Goal: Information Seeking & Learning: Learn about a topic

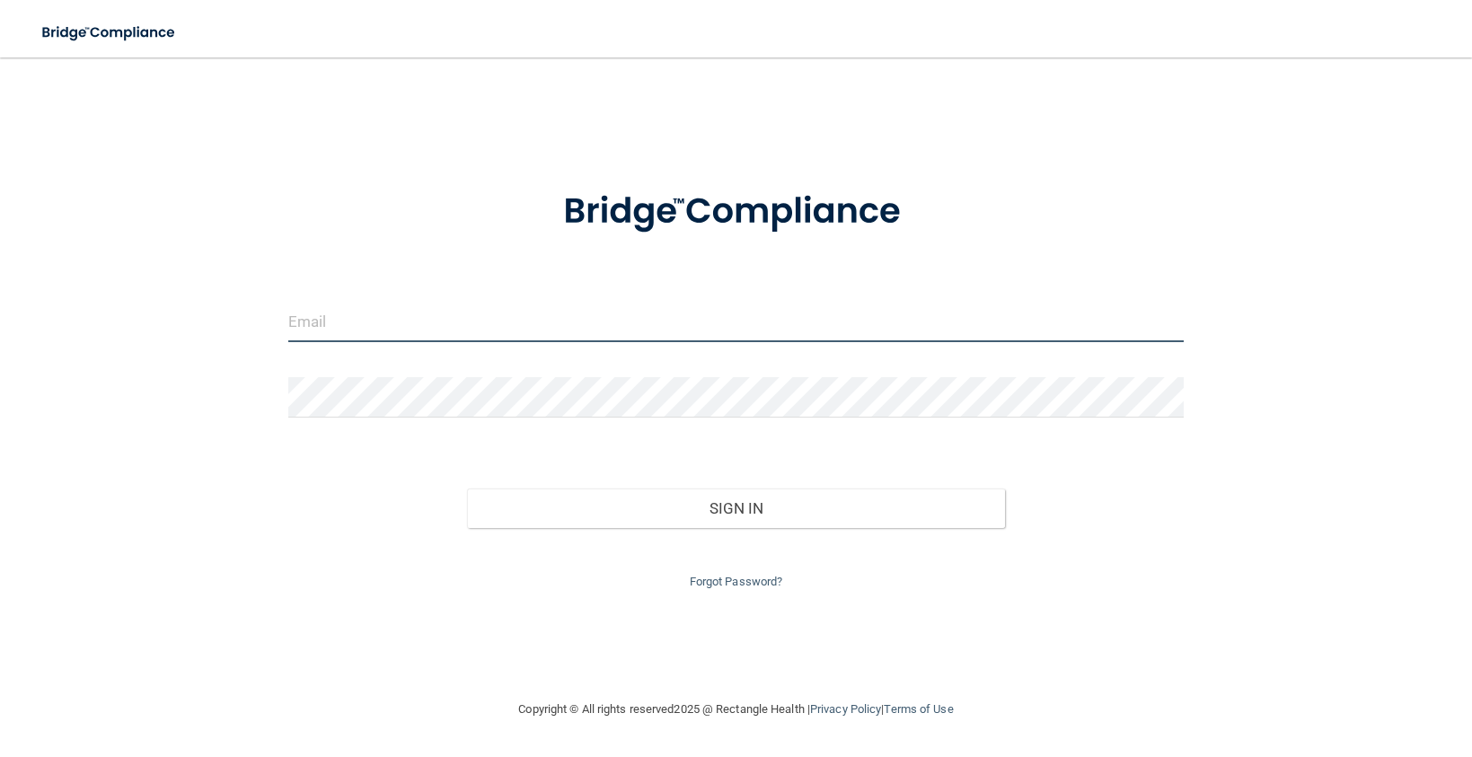
click at [390, 322] on input "email" at bounding box center [736, 322] width 896 height 40
type input "[PERSON_NAME][EMAIL_ADDRESS][DOMAIN_NAME]"
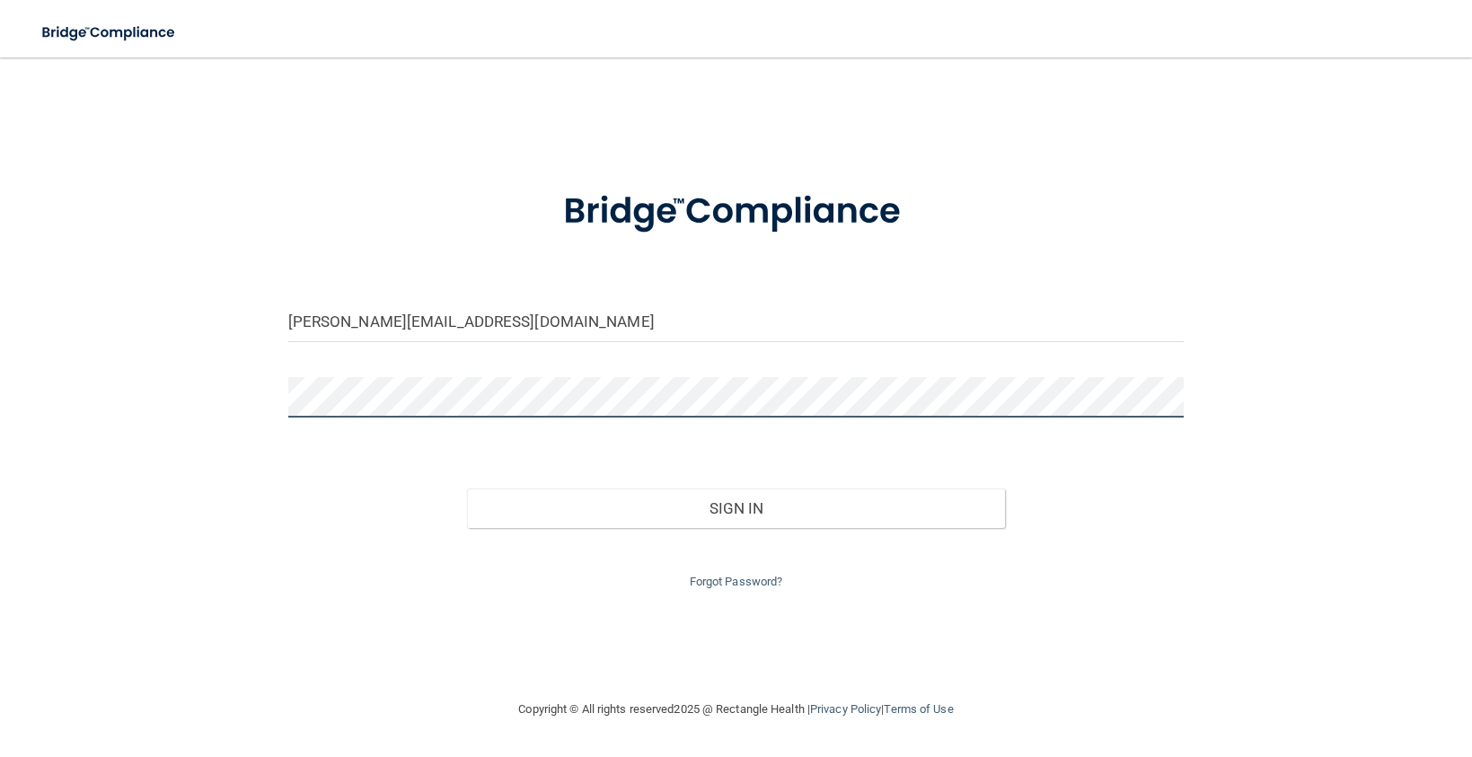
click at [467, 489] on button "Sign In" at bounding box center [736, 509] width 538 height 40
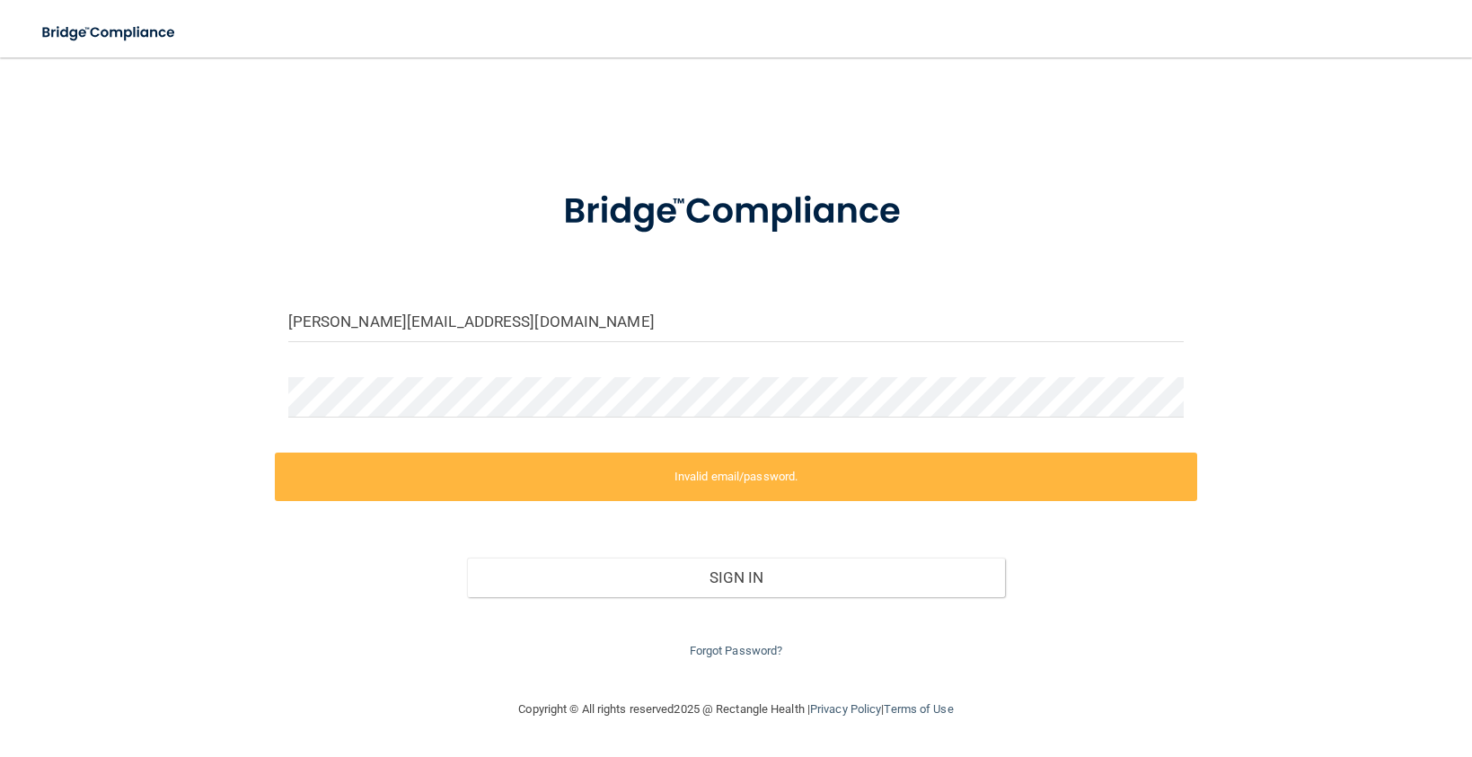
drag, startPoint x: 401, startPoint y: 363, endPoint x: 411, endPoint y: 375, distance: 16.6
click at [403, 364] on form "elizabeth@goochdental.com Invalid email/password. You don't have permission to …" at bounding box center [736, 413] width 896 height 497
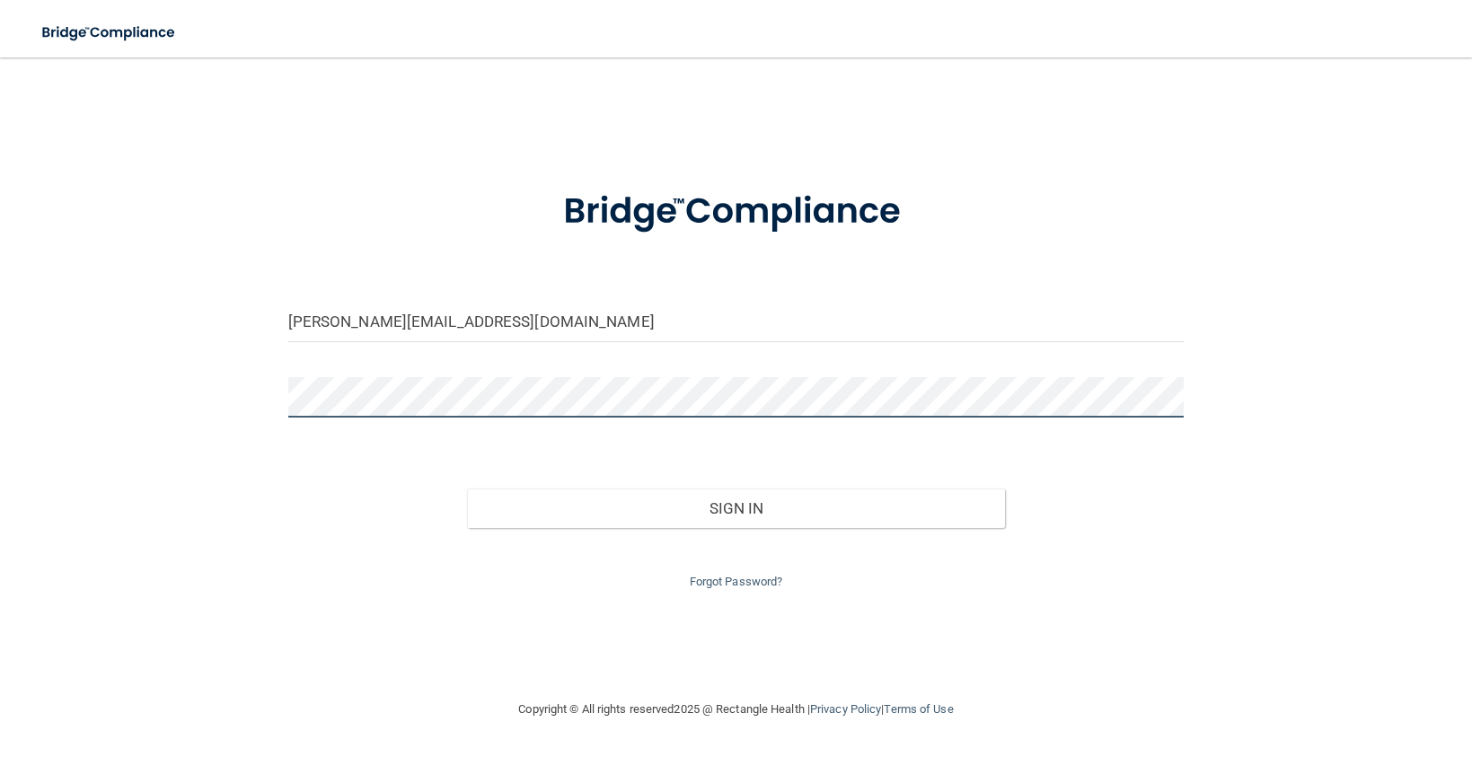
click at [467, 489] on button "Sign In" at bounding box center [736, 509] width 538 height 40
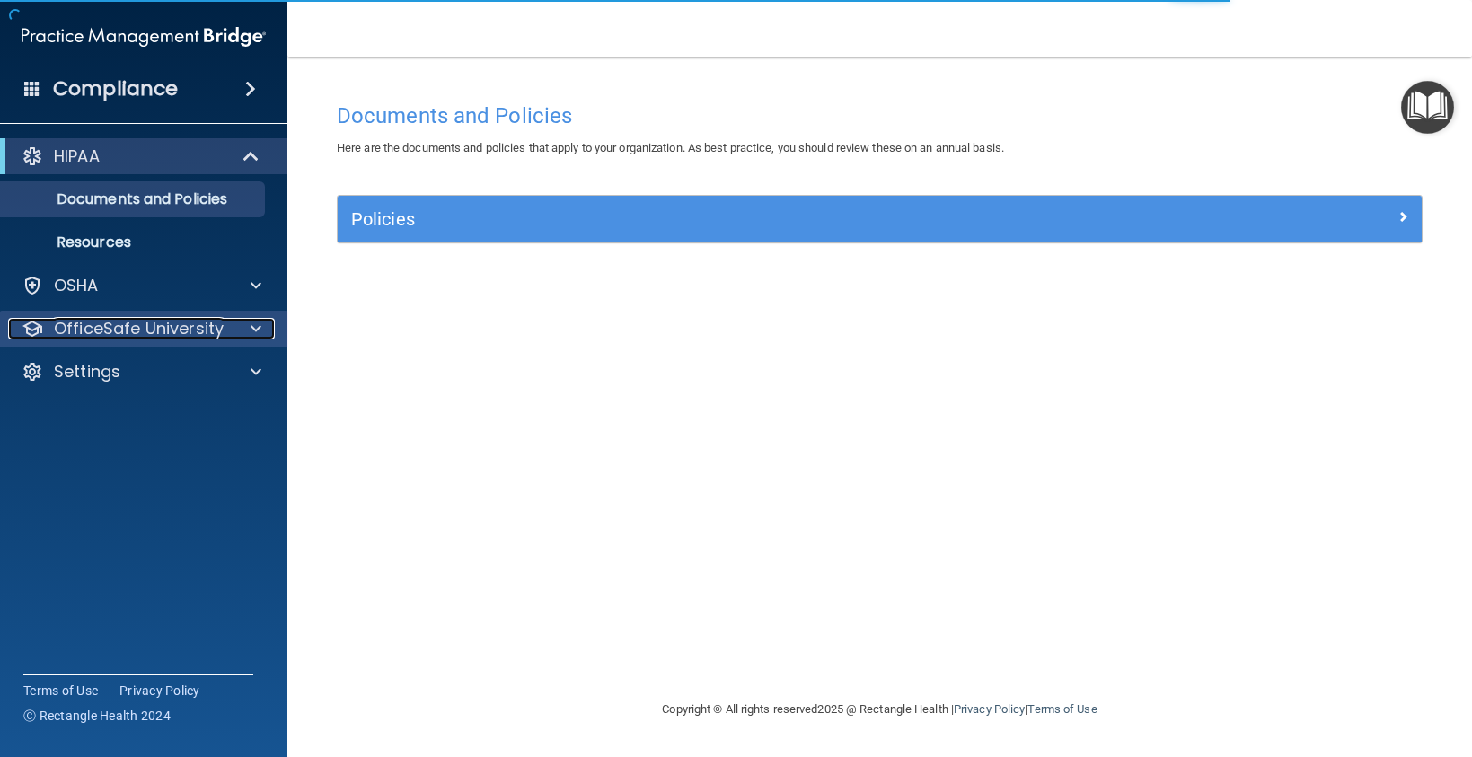
click at [186, 321] on p "OfficeSafe University" at bounding box center [139, 329] width 170 height 22
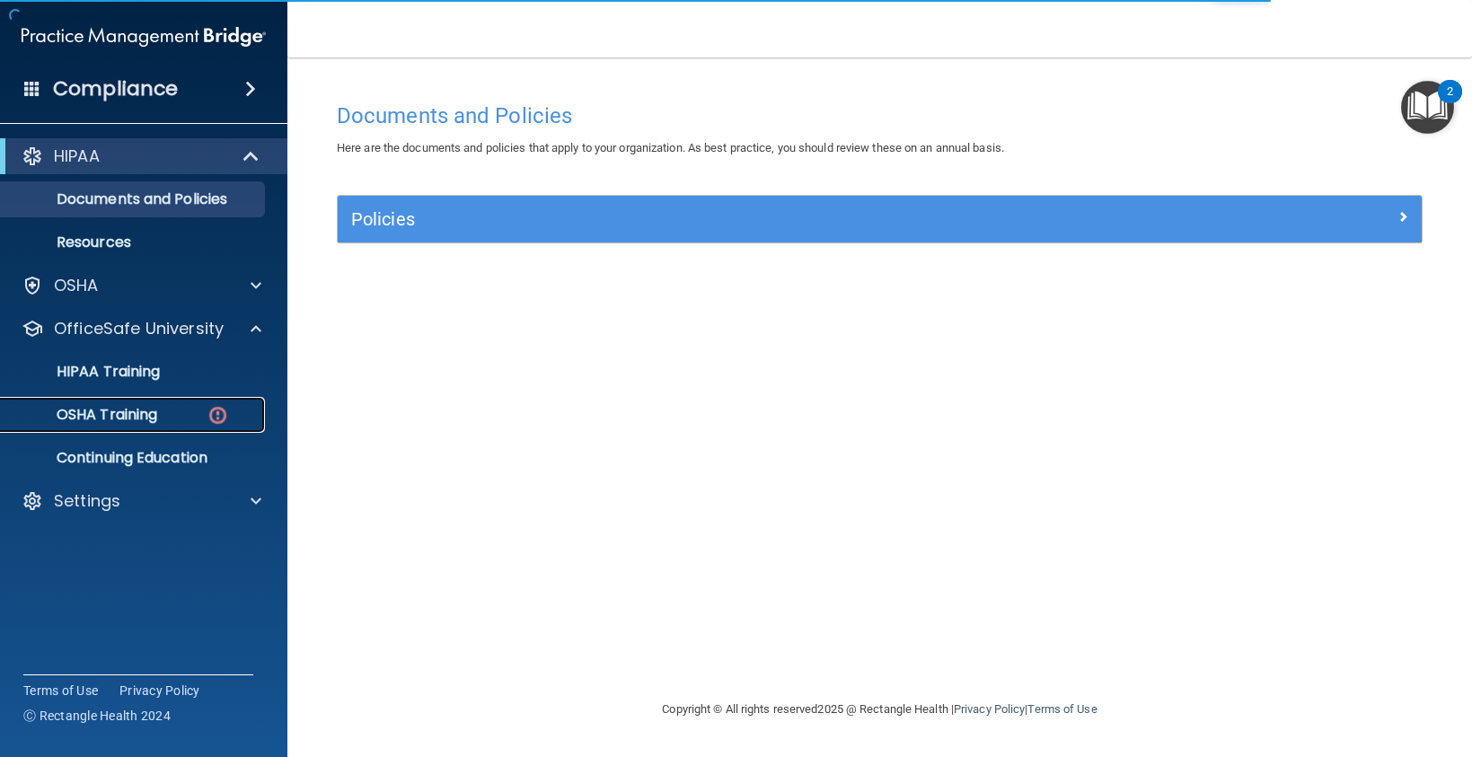
click at [186, 408] on div "OSHA Training" at bounding box center [134, 415] width 245 height 18
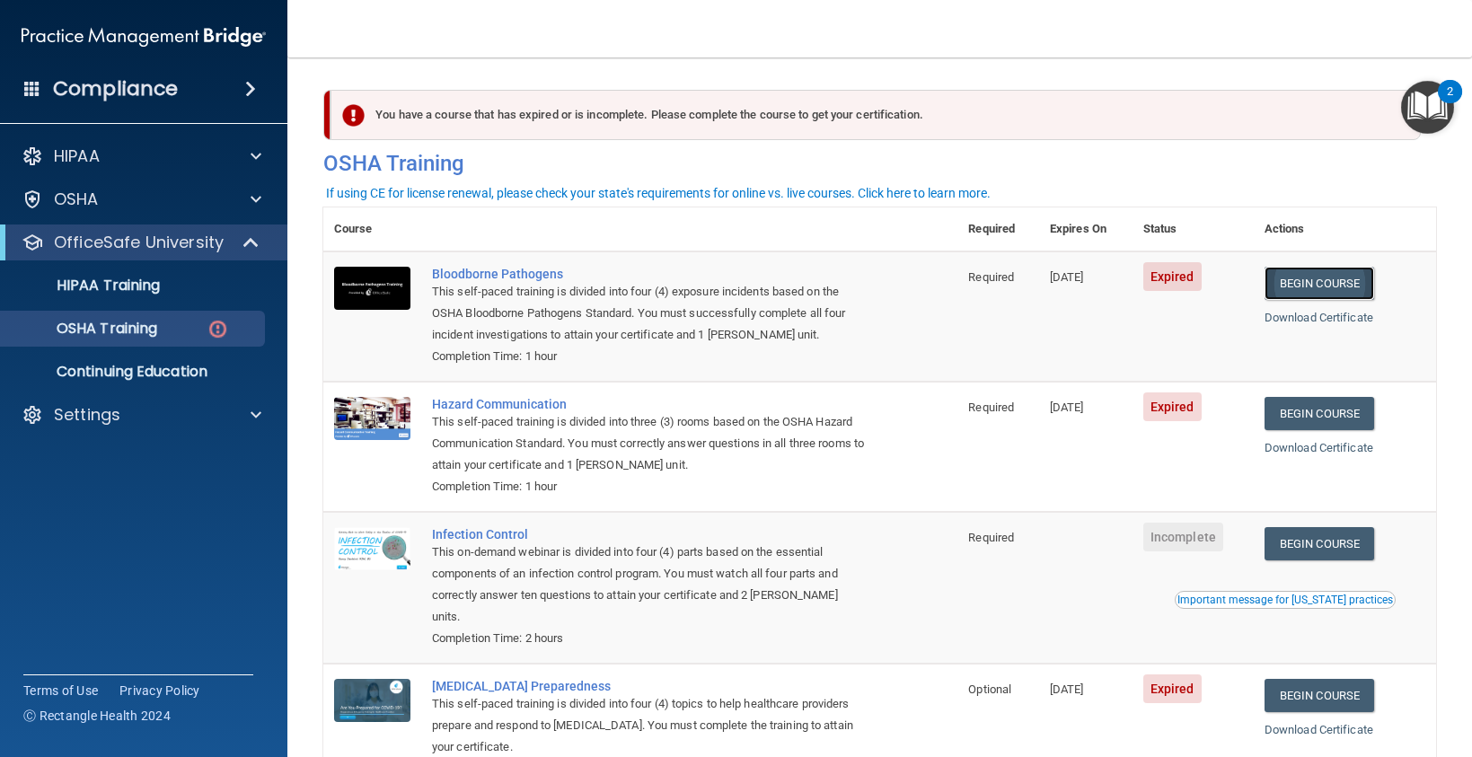
click at [1273, 284] on link "Begin Course" at bounding box center [1319, 283] width 110 height 33
click at [1308, 417] on link "Begin Course" at bounding box center [1319, 413] width 110 height 33
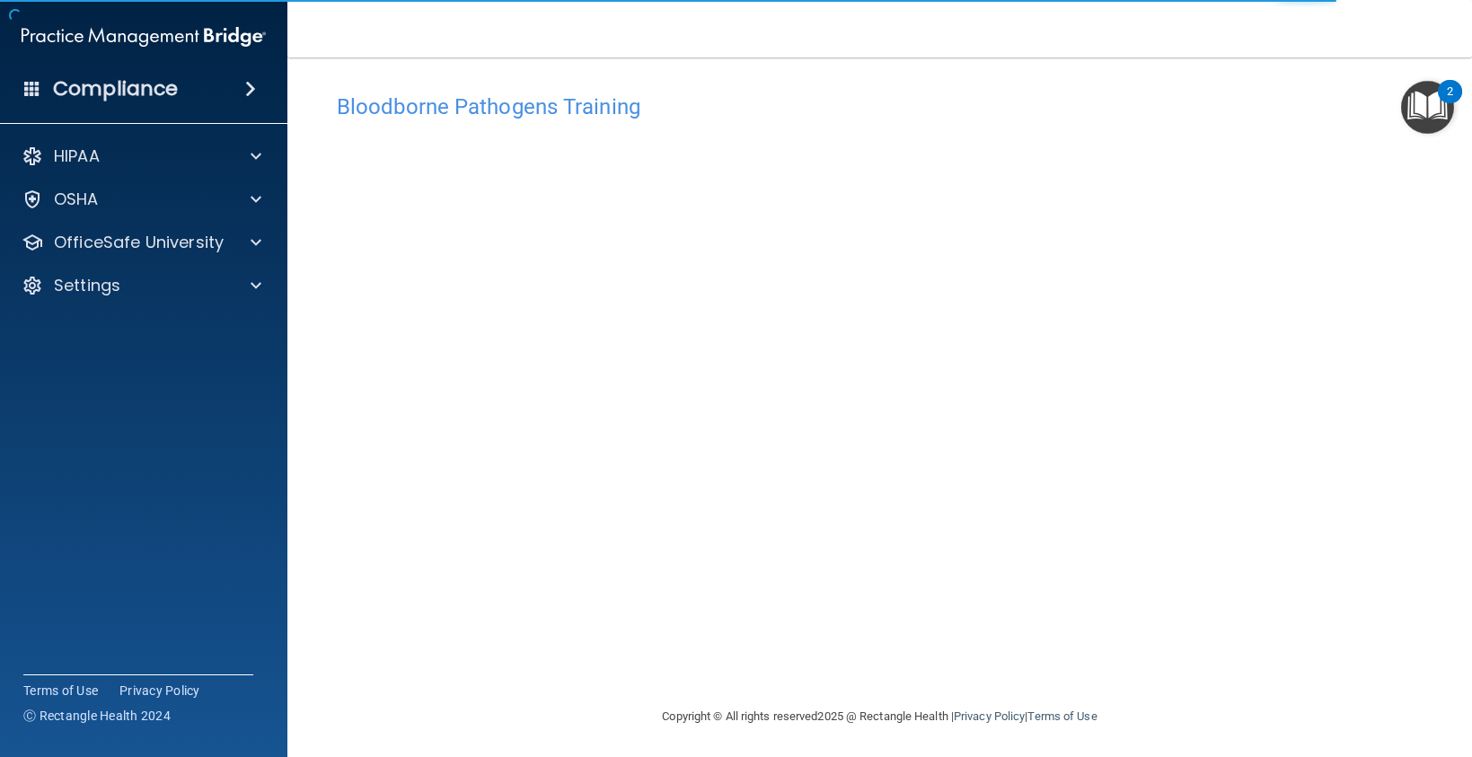
scroll to position [12, 0]
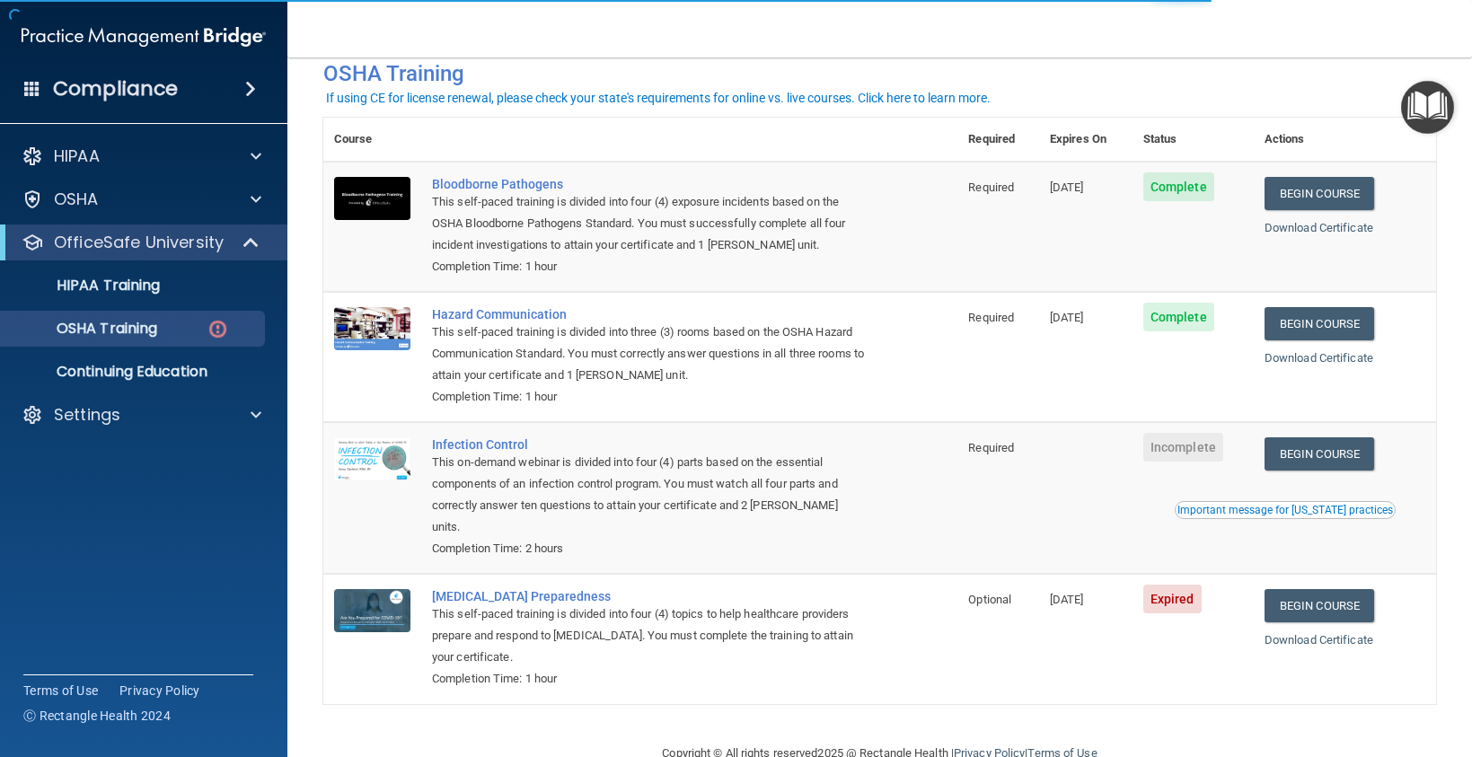
scroll to position [112, 0]
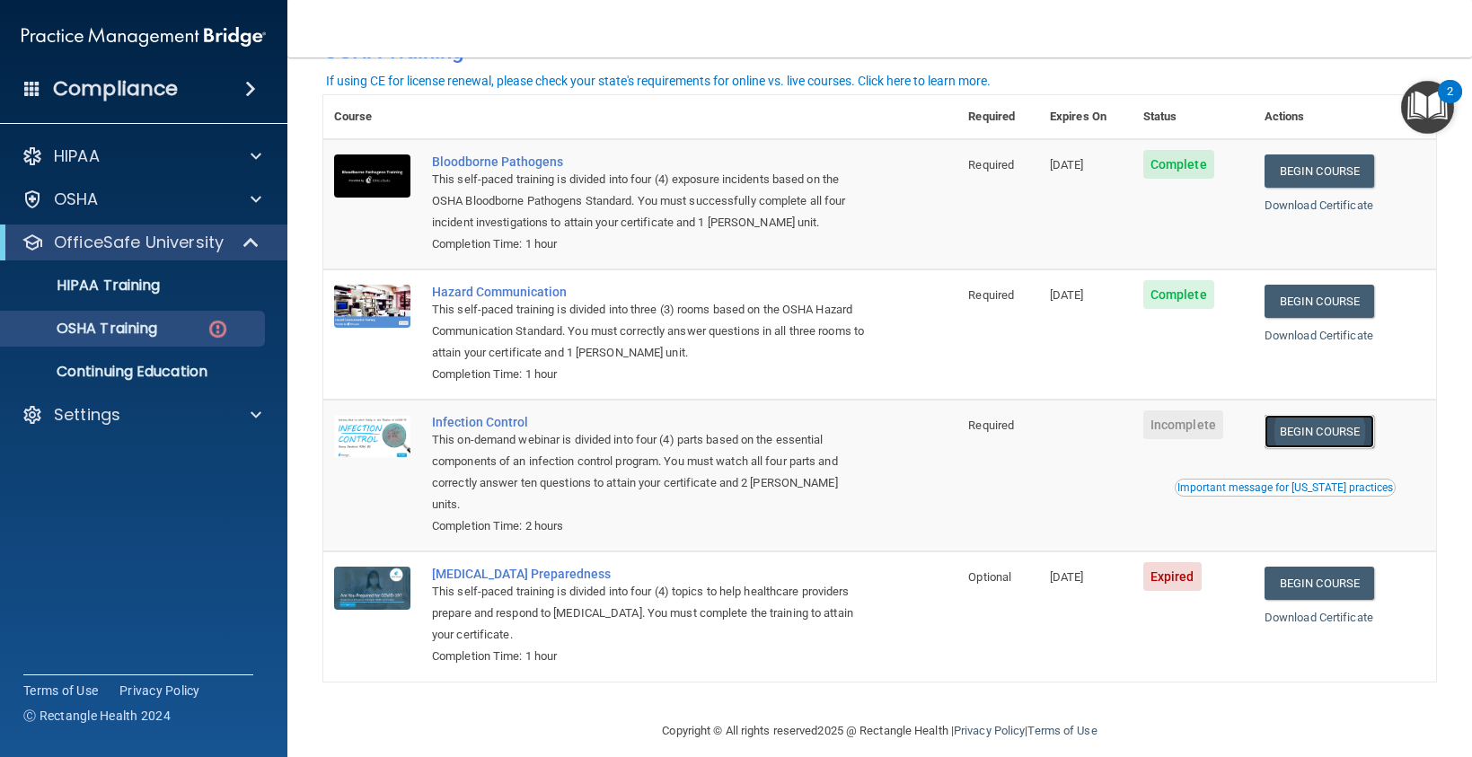
click at [1299, 427] on link "Begin Course" at bounding box center [1319, 431] width 110 height 33
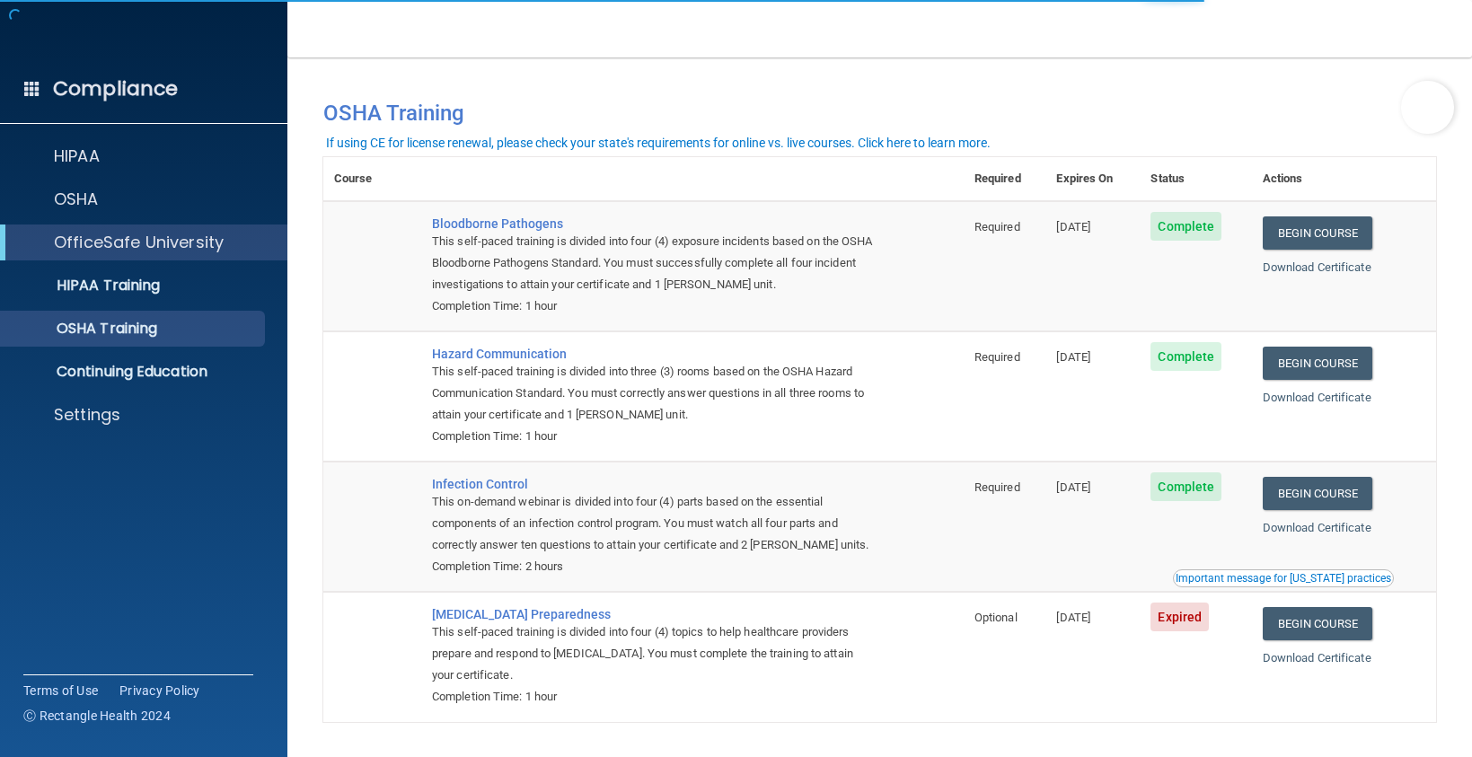
scroll to position [62, 0]
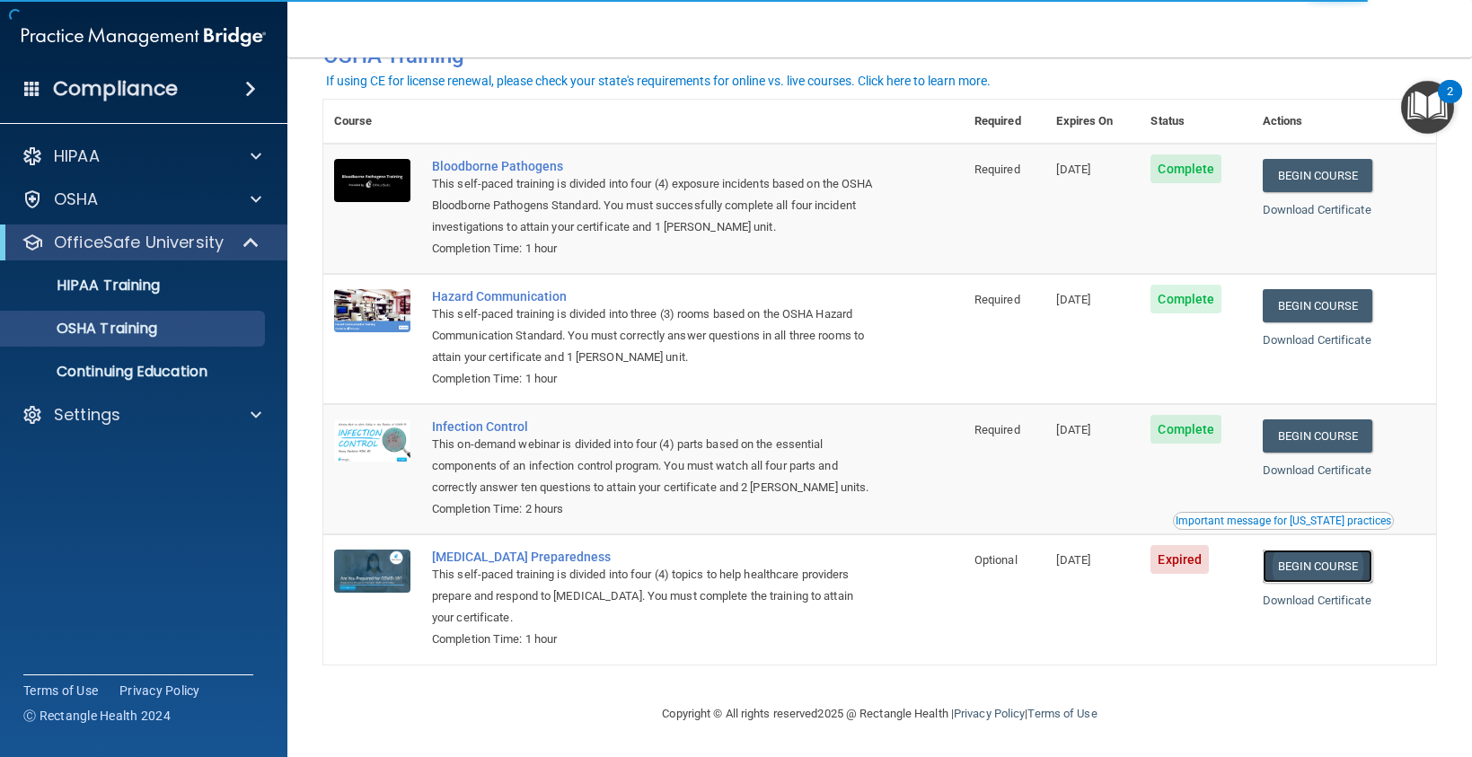
click at [1317, 564] on link "Begin Course" at bounding box center [1318, 566] width 110 height 33
